Goal: Transaction & Acquisition: Purchase product/service

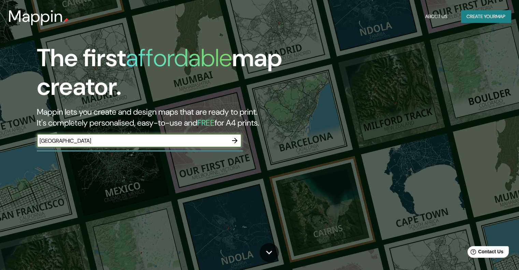
type input "[GEOGRAPHIC_DATA]"
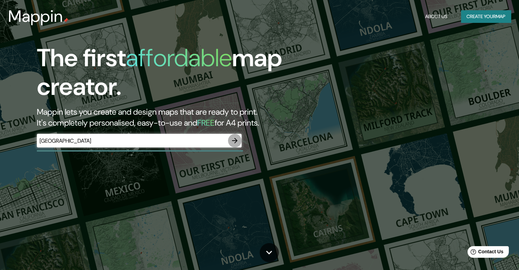
click at [233, 143] on icon "button" at bounding box center [235, 141] width 8 height 8
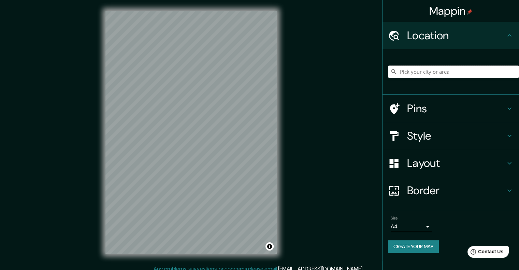
click at [421, 74] on input "Pick your city or area" at bounding box center [453, 72] width 131 height 12
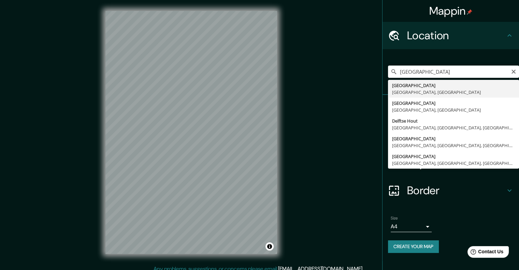
type input "[GEOGRAPHIC_DATA], [GEOGRAPHIC_DATA], [GEOGRAPHIC_DATA]"
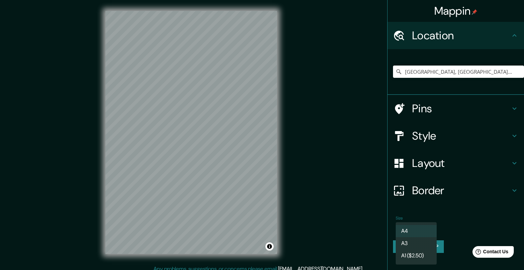
click at [429, 225] on body "Mappin Location [GEOGRAPHIC_DATA], [GEOGRAPHIC_DATA], [GEOGRAPHIC_DATA] Pins St…" at bounding box center [262, 135] width 524 height 270
click at [428, 226] on li "A4" at bounding box center [416, 231] width 41 height 12
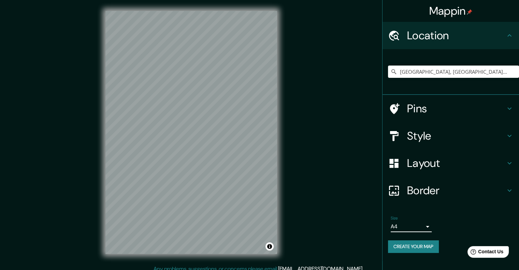
click at [456, 187] on h4 "Border" at bounding box center [456, 191] width 98 height 14
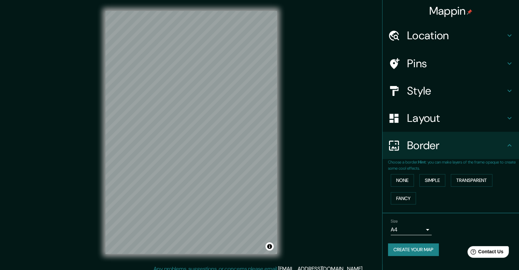
click at [444, 146] on h4 "Border" at bounding box center [456, 146] width 98 height 14
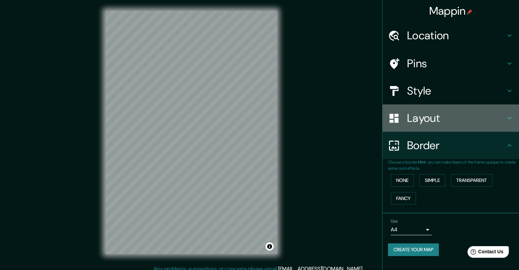
click at [452, 120] on h4 "Layout" at bounding box center [456, 118] width 98 height 14
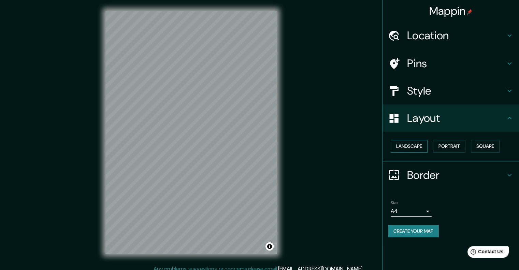
click at [423, 144] on button "Landscape" at bounding box center [409, 146] width 37 height 13
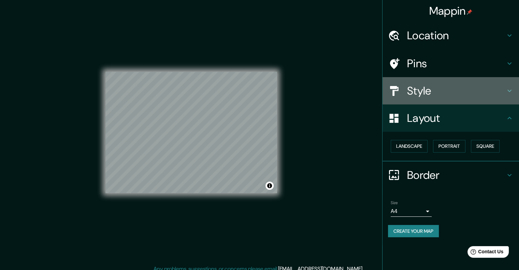
click at [438, 89] on h4 "Style" at bounding box center [456, 91] width 98 height 14
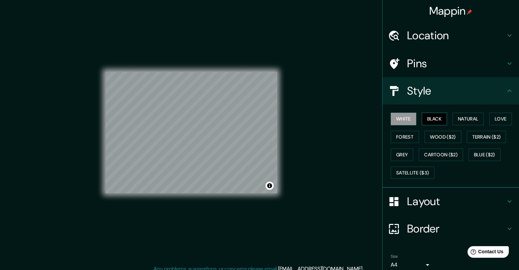
click at [430, 117] on button "Black" at bounding box center [435, 119] width 26 height 13
click at [403, 117] on button "White" at bounding box center [404, 119] width 26 height 13
click at [422, 117] on button "Black" at bounding box center [435, 119] width 26 height 13
click at [404, 117] on button "White" at bounding box center [404, 119] width 26 height 13
click at [467, 137] on button "Terrain ($2)" at bounding box center [487, 137] width 40 height 13
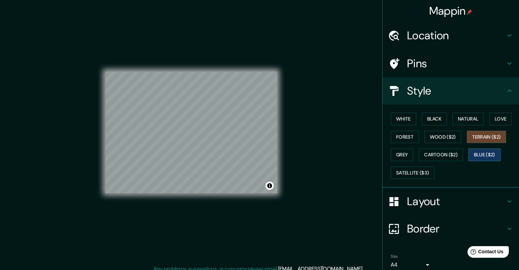
click at [469, 151] on button "Blue ($2)" at bounding box center [485, 155] width 32 height 13
click at [450, 154] on button "Cartoon ($2)" at bounding box center [441, 155] width 44 height 13
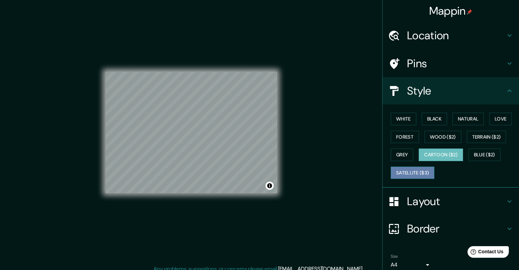
click at [419, 169] on button "Satellite ($3)" at bounding box center [413, 173] width 44 height 13
click at [420, 152] on button "Cartoon ($2)" at bounding box center [441, 155] width 44 height 13
click at [397, 152] on button "Grey" at bounding box center [402, 155] width 23 height 13
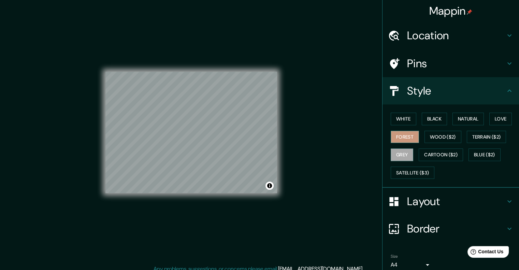
click at [398, 137] on button "Forest" at bounding box center [405, 137] width 28 height 13
click at [425, 138] on button "Wood ($2)" at bounding box center [443, 137] width 37 height 13
click at [425, 124] on button "Black" at bounding box center [435, 119] width 26 height 13
click at [405, 122] on button "White" at bounding box center [404, 119] width 26 height 13
click at [422, 68] on h4 "Pins" at bounding box center [456, 64] width 98 height 14
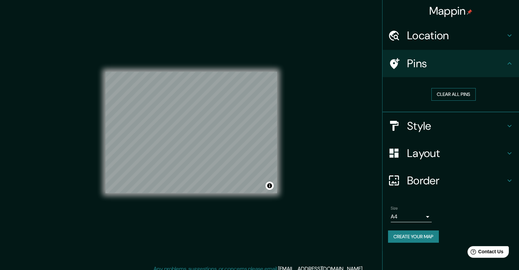
click at [452, 93] on button "Clear all pins" at bounding box center [454, 94] width 44 height 13
click at [459, 68] on h4 "Pins" at bounding box center [456, 64] width 98 height 14
click at [422, 235] on button "Create your map" at bounding box center [413, 236] width 51 height 13
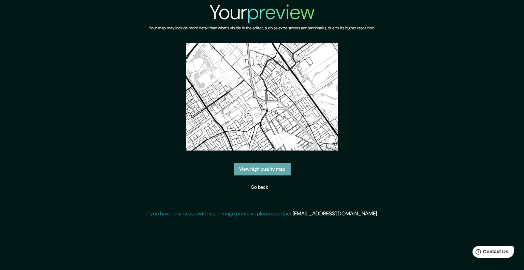
click at [279, 173] on link "View high quality map" at bounding box center [262, 169] width 57 height 13
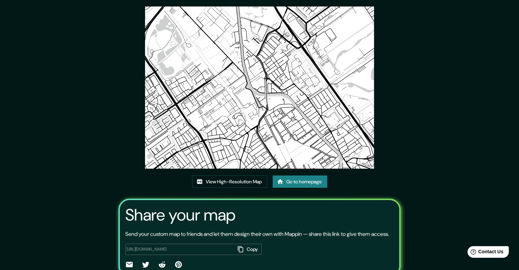
scroll to position [34, 0]
